Goal: Navigation & Orientation: Find specific page/section

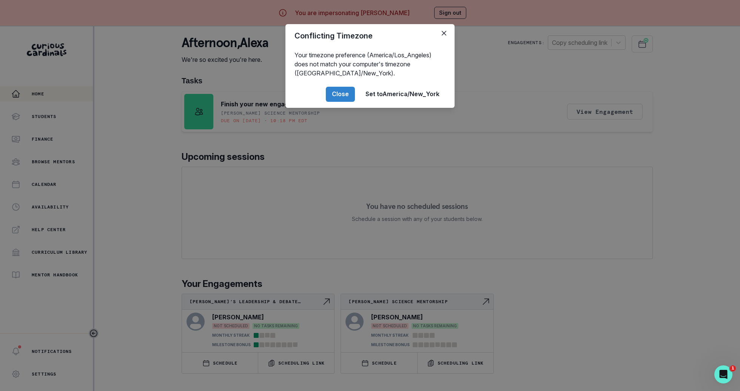
click at [137, 168] on div "Conflicting Timezone Your timezone preference (America/Los_Angeles) does not ma…" at bounding box center [370, 195] width 740 height 391
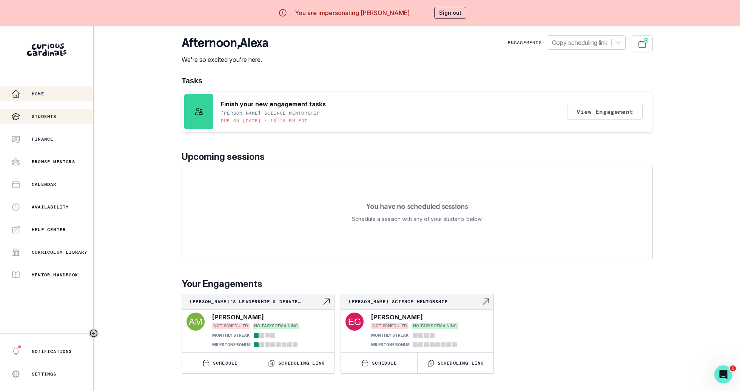
click at [74, 112] on div "Students" at bounding box center [52, 116] width 82 height 9
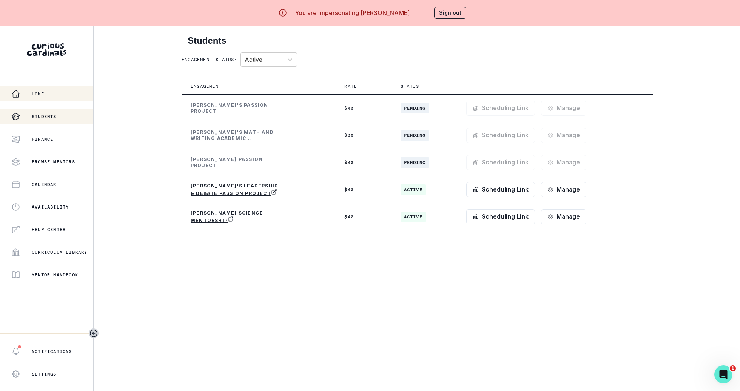
click at [57, 91] on div "Home" at bounding box center [52, 93] width 82 height 9
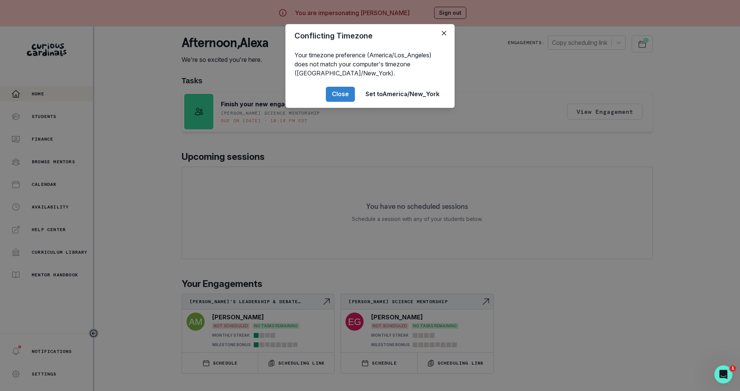
click at [159, 188] on div "Conflicting Timezone Your timezone preference (America/Los_Angeles) does not ma…" at bounding box center [370, 195] width 740 height 391
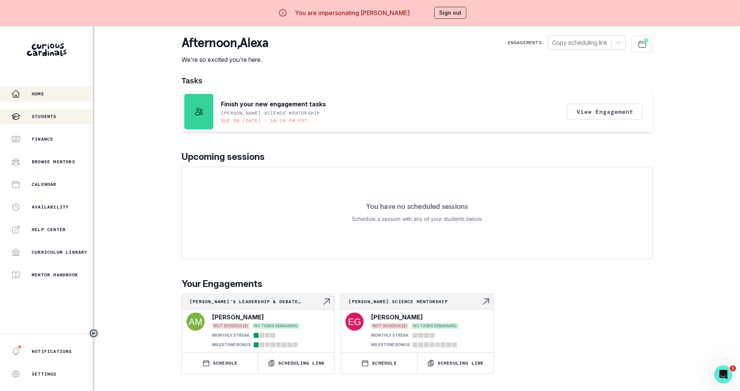
click at [68, 122] on button "Students" at bounding box center [46, 116] width 93 height 15
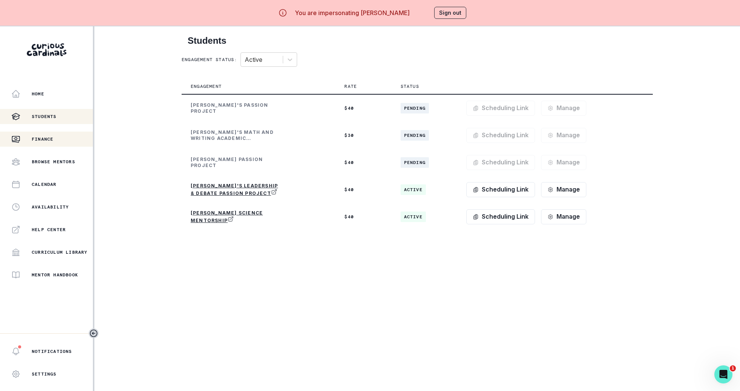
click at [66, 135] on div "Finance" at bounding box center [52, 139] width 82 height 9
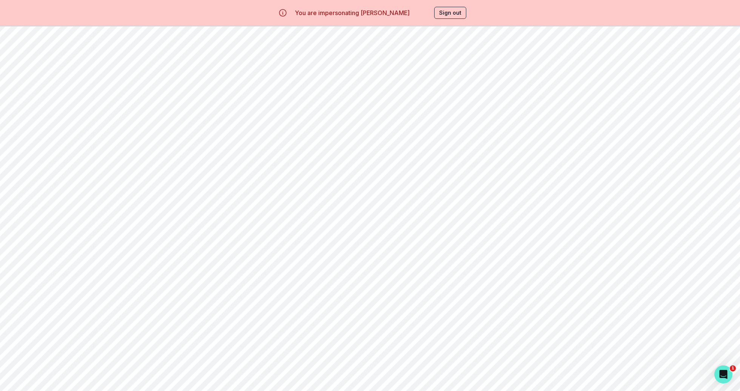
click at [80, 114] on div "Students" at bounding box center [52, 116] width 82 height 9
click at [69, 92] on div "Home" at bounding box center [52, 93] width 82 height 9
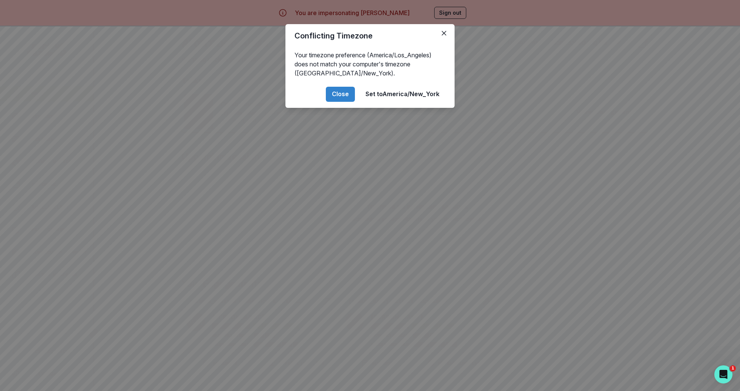
click at [144, 119] on div "Conflicting Timezone Your timezone preference (America/Los_Angeles) does not ma…" at bounding box center [370, 195] width 740 height 391
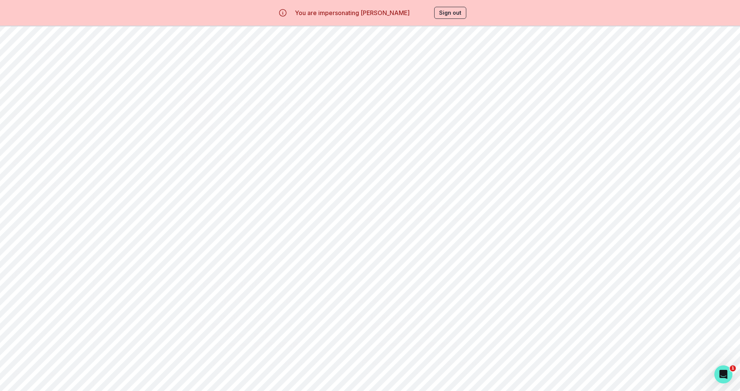
click at [53, 112] on div "Students" at bounding box center [52, 116] width 82 height 9
click at [53, 136] on p "Finance" at bounding box center [43, 139] width 22 height 6
click at [61, 231] on p "Help Center" at bounding box center [49, 230] width 34 height 6
click at [444, 12] on button "Sign out" at bounding box center [450, 13] width 32 height 12
